Goal: Task Accomplishment & Management: Manage account settings

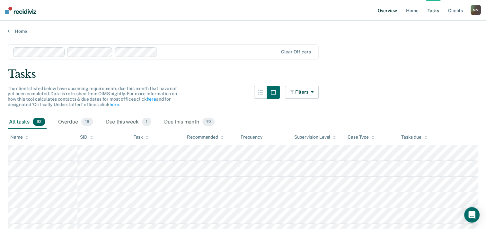
click at [388, 10] on link "Overview" at bounding box center [387, 10] width 22 height 21
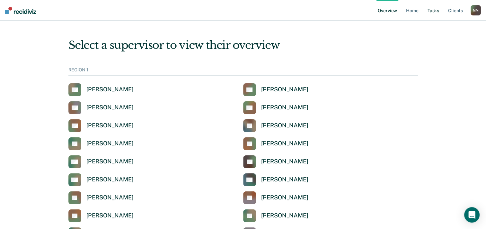
click at [437, 10] on link "Tasks" at bounding box center [433, 10] width 14 height 21
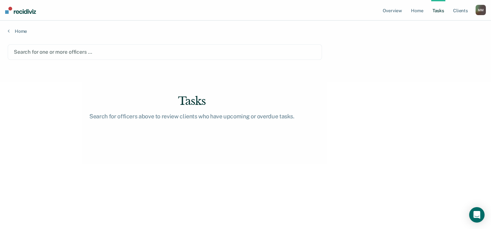
click at [479, 11] on div "M M" at bounding box center [480, 10] width 10 height 10
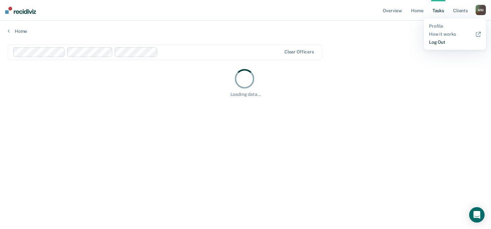
click at [443, 44] on link "Log Out" at bounding box center [455, 42] width 52 height 5
